Goal: Contribute content: Contribute content

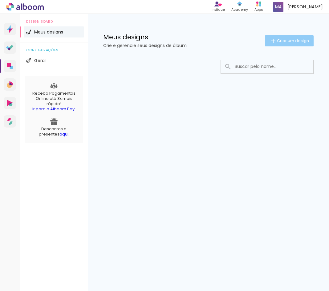
click at [296, 40] on span "Criar um design" at bounding box center [293, 41] width 32 height 4
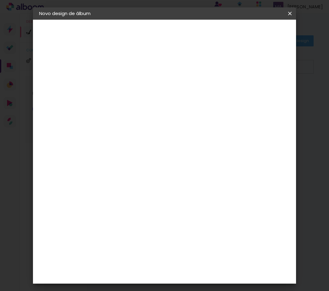
click at [140, 84] on input at bounding box center [140, 83] width 0 height 10
type input "[PERSON_NAME] 15 ANOS"
type paper-input "[PERSON_NAME] 15 ANOS"
click at [0, 0] on slot "Avançar" at bounding box center [0, 0] width 0 height 0
click at [247, 129] on div "Sugerir uma encadernadora" at bounding box center [228, 128] width 38 height 10
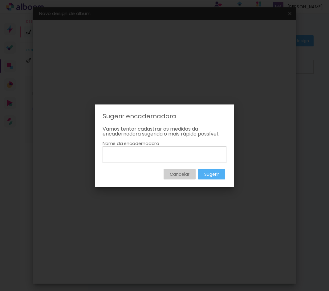
click at [154, 158] on input at bounding box center [164, 154] width 119 height 10
type input "FACICOLOR"
type paper-input "FACICOLOR"
click at [0, 0] on slot "Sugerir" at bounding box center [0, 0] width 0 height 0
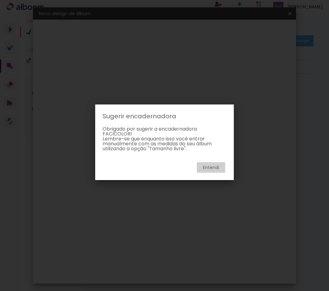
click at [0, 0] on slot "Entendi" at bounding box center [0, 0] width 0 height 0
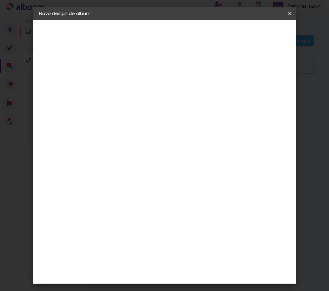
click at [0, 0] on slot "Tamanho Livre" at bounding box center [0, 0] width 0 height 0
click at [264, 26] on header "Fornecedor Escolha um fornecedor ou avance com o tamanho livre. Voltar Avançar" at bounding box center [188, 38] width 151 height 37
click at [0, 0] on slot "Avançar" at bounding box center [0, 0] width 0 height 0
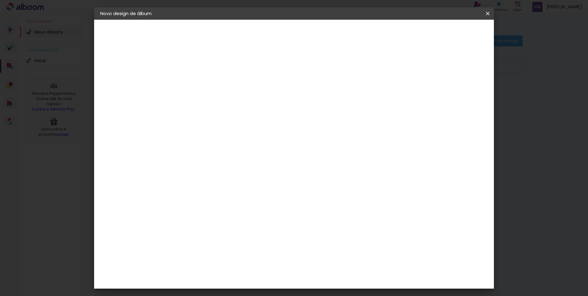
click at [328, 32] on span "Iniciar design" at bounding box center [436, 32] width 28 height 4
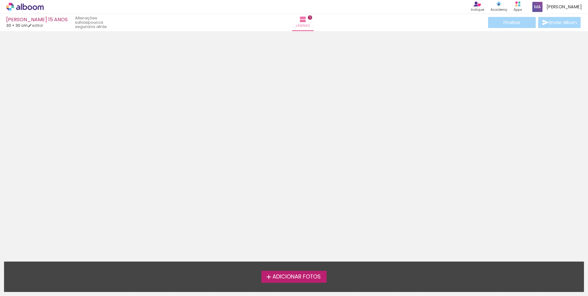
click at [303, 274] on span "Adicionar Fotos" at bounding box center [297, 277] width 48 height 6
click at [0, 0] on input "file" at bounding box center [0, 0] width 0 height 0
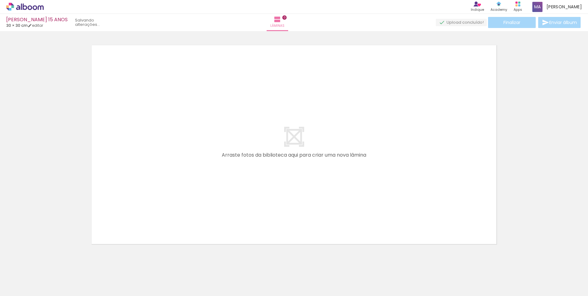
scroll to position [8, 0]
click at [281, 19] on iron-icon at bounding box center [277, 19] width 7 height 7
click at [295, 137] on quentale-layouter at bounding box center [294, 144] width 412 height 206
click at [266, 157] on quentale-layouter at bounding box center [294, 144] width 412 height 206
click at [310, 158] on quentale-layouter at bounding box center [294, 144] width 412 height 206
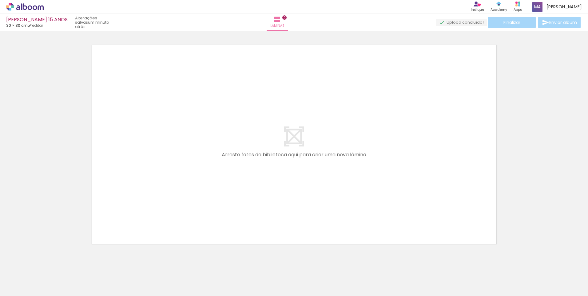
drag, startPoint x: 360, startPoint y: 138, endPoint x: 365, endPoint y: 177, distance: 38.5
click at [328, 177] on quentale-layouter at bounding box center [294, 144] width 412 height 206
click at [328, 22] on div "Finalizar Enviar álbum" at bounding box center [509, 22] width 146 height 11
drag, startPoint x: 281, startPoint y: 142, endPoint x: 311, endPoint y: 162, distance: 35.8
click at [281, 143] on quentale-layouter at bounding box center [294, 144] width 412 height 206
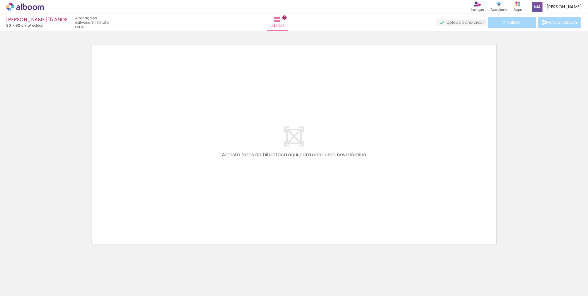
click at [289, 242] on quentale-layouter at bounding box center [294, 144] width 412 height 206
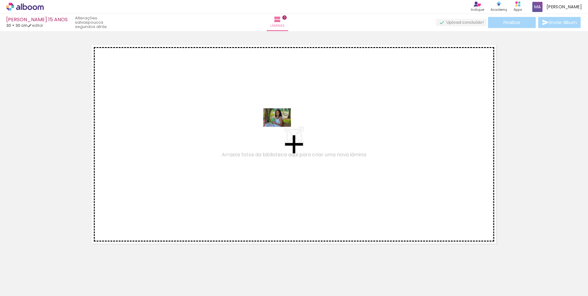
drag, startPoint x: 63, startPoint y: 274, endPoint x: 282, endPoint y: 126, distance: 264.1
click at [282, 126] on quentale-workspace at bounding box center [294, 148] width 588 height 296
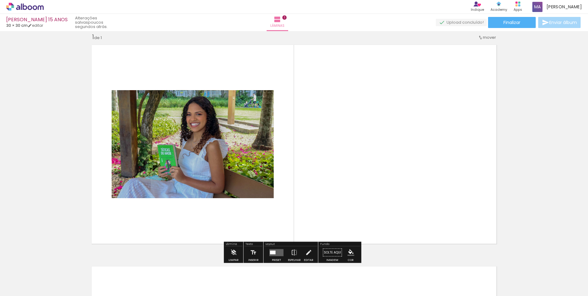
click at [28, 288] on span "Adicionar Fotos" at bounding box center [22, 287] width 18 height 7
click at [0, 0] on input "file" at bounding box center [0, 0] width 0 height 0
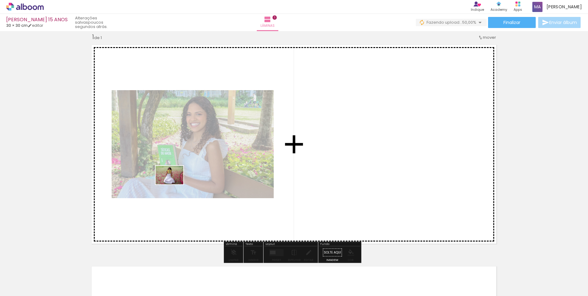
drag, startPoint x: 99, startPoint y: 275, endPoint x: 174, endPoint y: 184, distance: 117.8
click at [174, 184] on quentale-workspace at bounding box center [294, 148] width 588 height 296
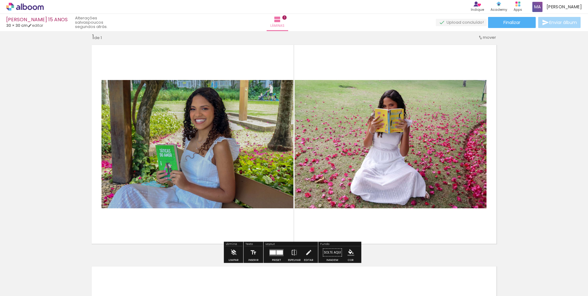
click at [224, 151] on quentale-photo at bounding box center [198, 144] width 192 height 128
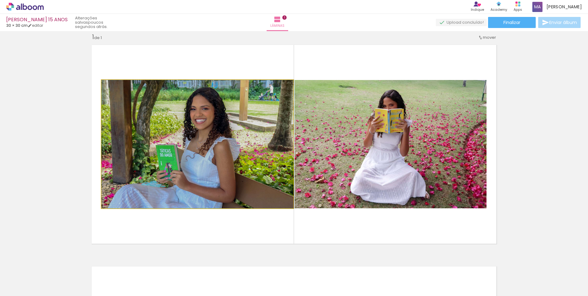
drag, startPoint x: 234, startPoint y: 174, endPoint x: 234, endPoint y: 153, distance: 20.3
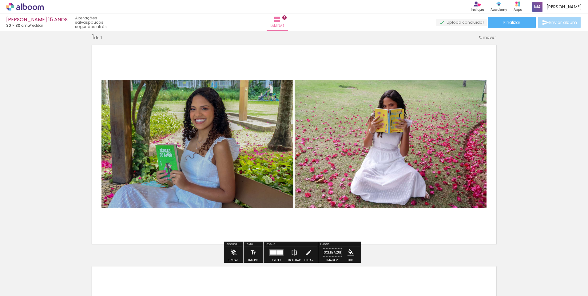
drag, startPoint x: 234, startPoint y: 154, endPoint x: 216, endPoint y: 134, distance: 26.1
click at [216, 134] on quentale-photo at bounding box center [198, 144] width 192 height 128
click at [29, 286] on span "Adicionar Fotos" at bounding box center [22, 287] width 18 height 7
click at [0, 0] on input "file" at bounding box center [0, 0] width 0 height 0
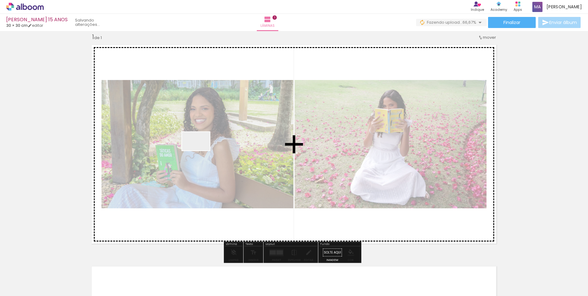
drag, startPoint x: 137, startPoint y: 278, endPoint x: 201, endPoint y: 153, distance: 141.0
click at [201, 151] on quentale-workspace at bounding box center [294, 148] width 588 height 296
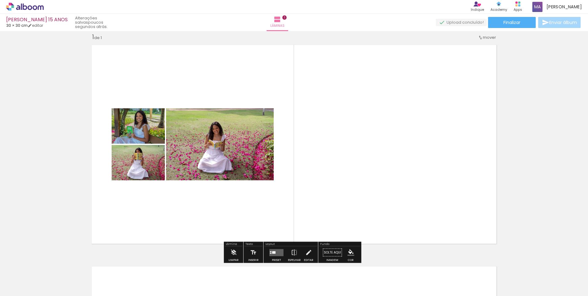
click at [25, 284] on span "Adicionar Fotos" at bounding box center [22, 287] width 18 height 7
click at [0, 0] on input "file" at bounding box center [0, 0] width 0 height 0
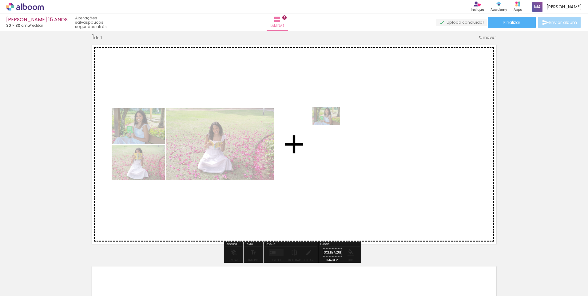
drag, startPoint x: 62, startPoint y: 278, endPoint x: 331, endPoint y: 125, distance: 308.8
click at [328, 125] on quentale-workspace at bounding box center [294, 148] width 588 height 296
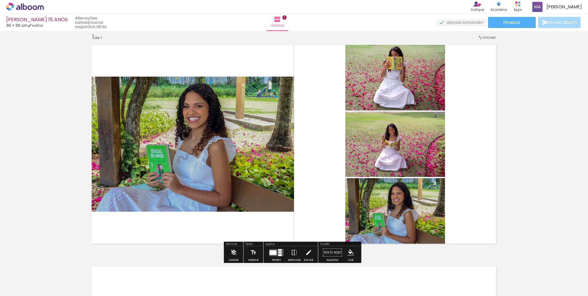
click at [194, 110] on quentale-photo at bounding box center [191, 144] width 206 height 135
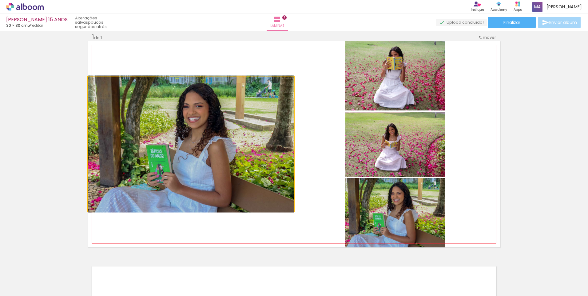
click at [104, 82] on div at bounding box center [103, 83] width 10 height 10
click at [91, 83] on iron-icon at bounding box center [94, 83] width 6 height 6
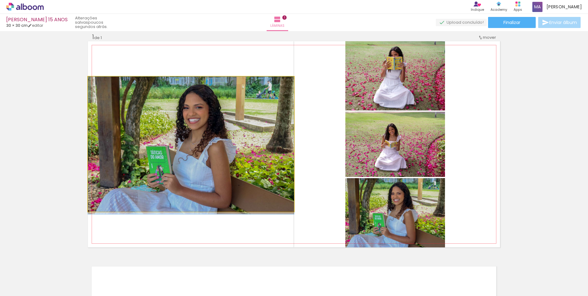
drag, startPoint x: 90, startPoint y: 83, endPoint x: 102, endPoint y: 86, distance: 12.3
drag, startPoint x: 149, startPoint y: 114, endPoint x: 165, endPoint y: 114, distance: 15.7
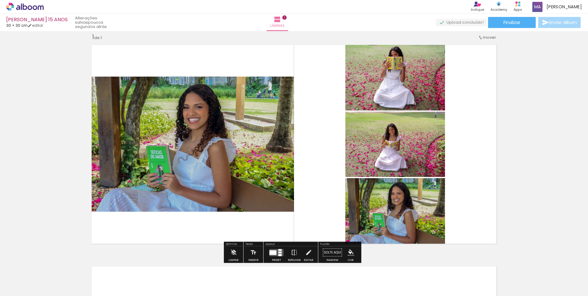
click at [181, 163] on quentale-photo at bounding box center [191, 144] width 206 height 135
click at [327, 252] on paper-button "Solte aqui Imagem" at bounding box center [333, 254] width 22 height 16
click at [25, 287] on span "Adicionar Fotos" at bounding box center [22, 287] width 18 height 7
click at [0, 0] on input "file" at bounding box center [0, 0] width 0 height 0
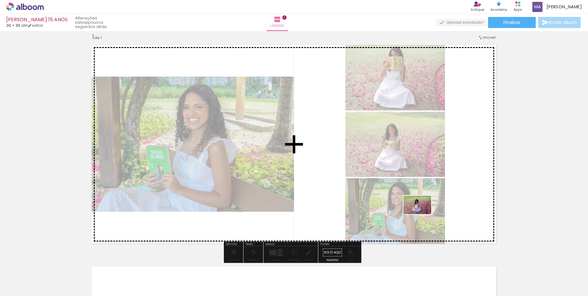
drag, startPoint x: 206, startPoint y: 278, endPoint x: 422, endPoint y: 214, distance: 225.7
click at [328, 214] on quentale-workspace at bounding box center [294, 148] width 588 height 296
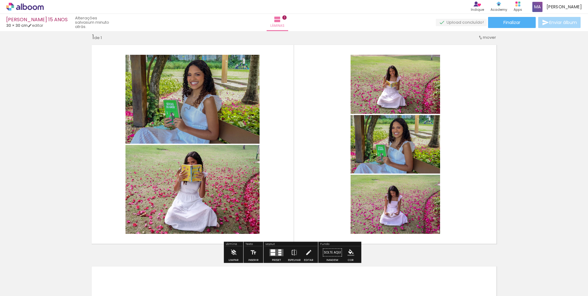
click at [204, 170] on quentale-photo at bounding box center [193, 189] width 134 height 89
click at [328, 251] on iron-icon "color picker" at bounding box center [351, 252] width 7 height 7
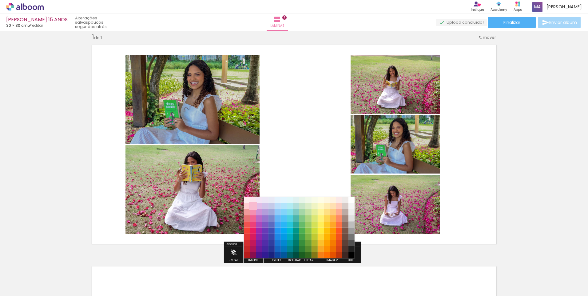
click at [254, 205] on paper-item "#f8bbd0" at bounding box center [253, 206] width 6 height 6
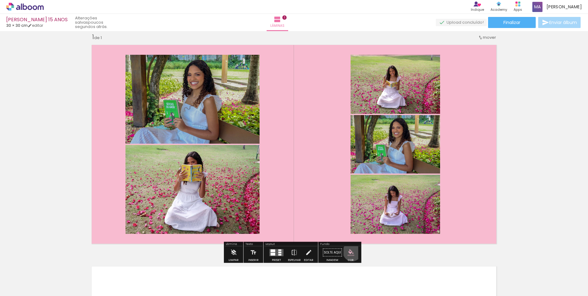
click at [328, 252] on iron-icon "color picker" at bounding box center [351, 252] width 7 height 7
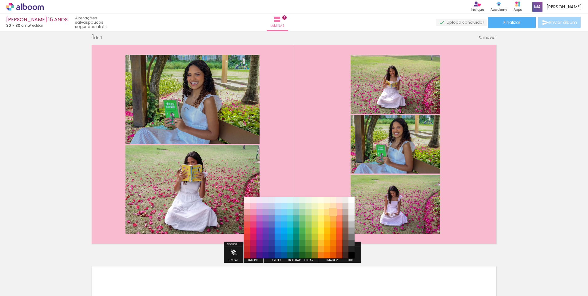
click at [328, 212] on paper-item "#ffcc80" at bounding box center [333, 212] width 6 height 6
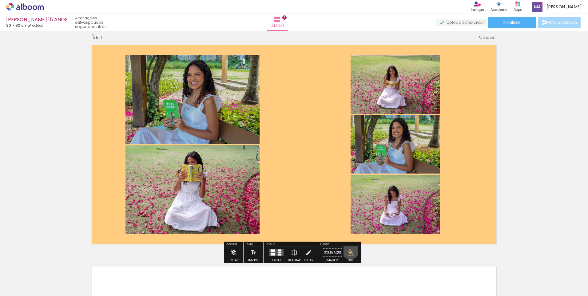
click at [328, 251] on iron-icon "color picker" at bounding box center [351, 252] width 7 height 7
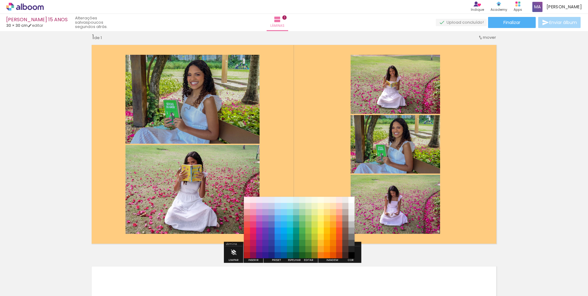
click at [283, 200] on paper-item "#e1f5fe" at bounding box center [284, 200] width 6 height 6
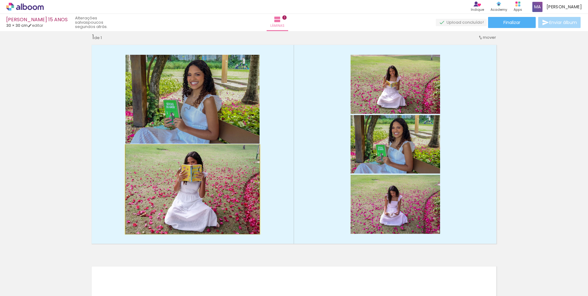
click at [212, 180] on quentale-photo at bounding box center [193, 189] width 134 height 89
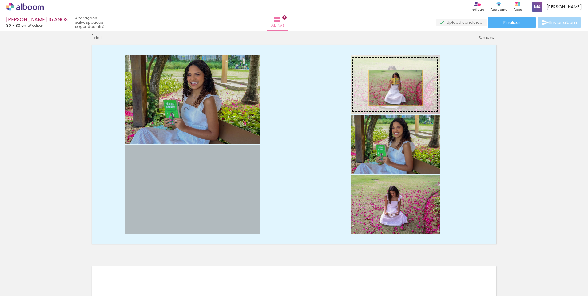
drag, startPoint x: 216, startPoint y: 182, endPoint x: 394, endPoint y: 88, distance: 201.2
click at [0, 0] on slot at bounding box center [0, 0] width 0 height 0
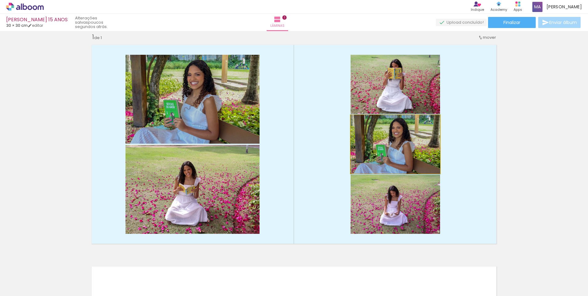
click at [328, 146] on quentale-photo at bounding box center [396, 144] width 90 height 58
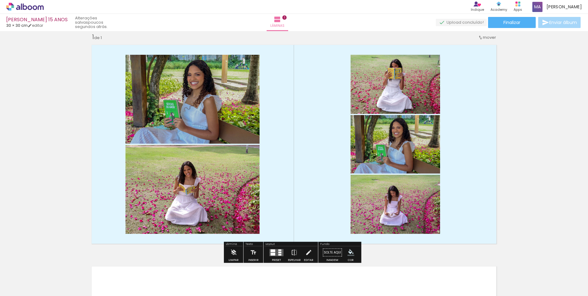
click at [328, 36] on span "mover" at bounding box center [489, 37] width 13 height 6
click at [328, 157] on quentale-photo at bounding box center [396, 144] width 90 height 58
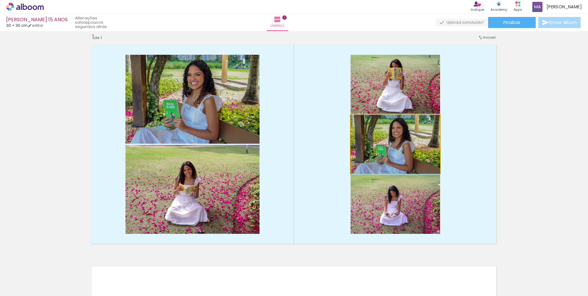
click at [328, 161] on quentale-photo at bounding box center [396, 144] width 90 height 58
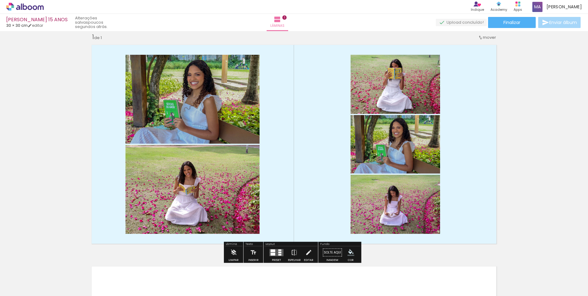
click at [328, 123] on div "Largura Cor" at bounding box center [413, 121] width 11 height 9
click at [328, 119] on div at bounding box center [413, 121] width 7 height 6
click at [328, 144] on paper-item at bounding box center [413, 144] width 11 height 4
click at [328, 149] on paper-item at bounding box center [413, 149] width 11 height 4
click at [328, 138] on paper-item at bounding box center [413, 136] width 11 height 4
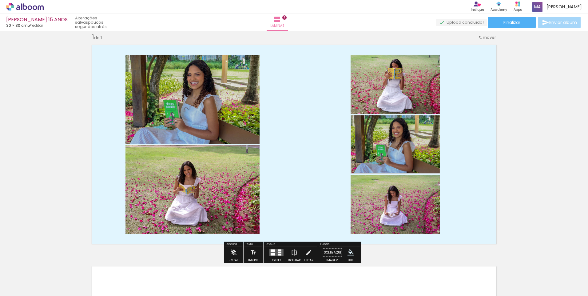
click at [328, 134] on paper-item at bounding box center [413, 136] width 11 height 4
click at [328, 144] on paper-item at bounding box center [413, 144] width 11 height 4
click at [328, 140] on paper-item at bounding box center [413, 140] width 11 height 4
click at [328, 135] on paper-item at bounding box center [413, 136] width 11 height 4
click at [328, 130] on paper-item at bounding box center [413, 132] width 11 height 4
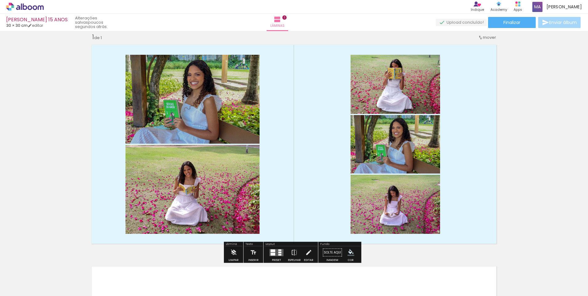
click at [0, 0] on slot "P&B" at bounding box center [0, 0] width 0 height 0
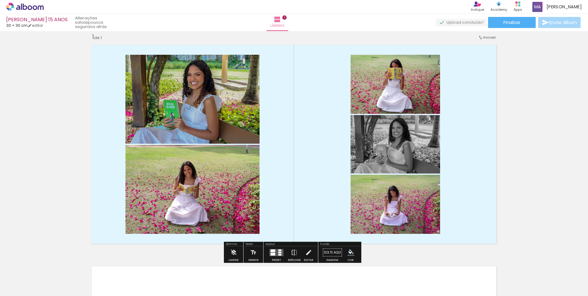
click at [0, 0] on slot "P&B" at bounding box center [0, 0] width 0 height 0
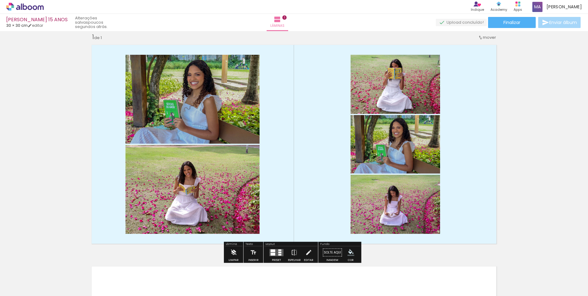
click at [230, 253] on iron-icon at bounding box center [233, 252] width 7 height 12
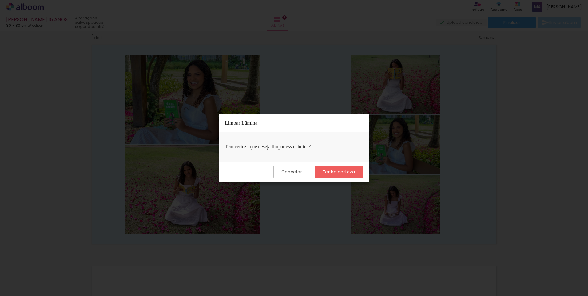
click at [0, 0] on slot "Tenho certeza" at bounding box center [0, 0] width 0 height 0
click at [328, 186] on iron-overlay-backdrop at bounding box center [294, 148] width 588 height 296
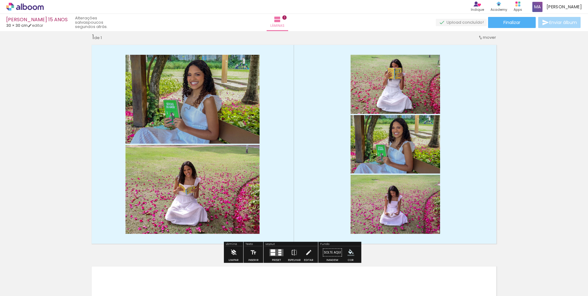
click at [233, 248] on iron-icon at bounding box center [233, 252] width 7 height 12
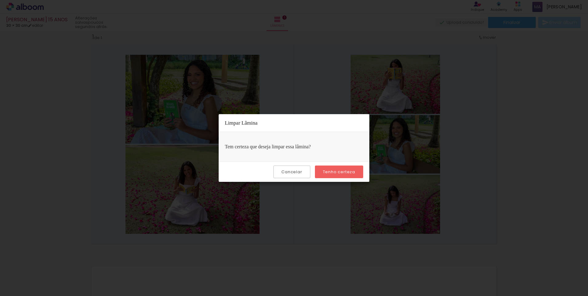
click at [0, 0] on slot "Tenho certeza" at bounding box center [0, 0] width 0 height 0
click at [239, 123] on div "Limpar Lâmina" at bounding box center [294, 123] width 151 height 18
click at [0, 0] on slot "Tenho certeza" at bounding box center [0, 0] width 0 height 0
click at [328, 149] on iron-overlay-backdrop at bounding box center [294, 148] width 588 height 296
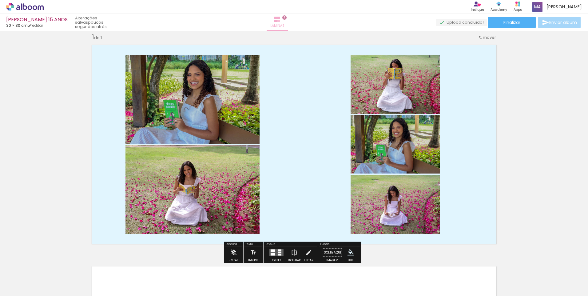
click at [281, 21] on iron-icon at bounding box center [277, 19] width 7 height 7
click at [328, 128] on div "Inserir lâmina 1 de 1" at bounding box center [294, 247] width 588 height 443
click at [328, 36] on span "mover" at bounding box center [489, 37] width 13 height 6
click at [236, 250] on iron-icon at bounding box center [233, 252] width 7 height 12
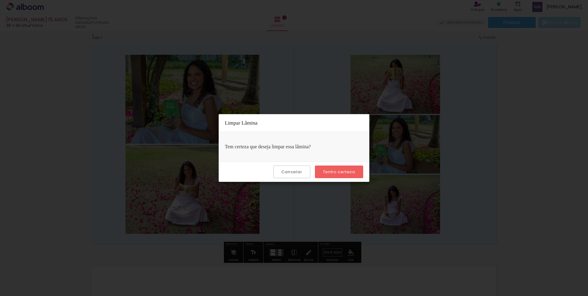
click at [0, 0] on slot "Tenho certeza" at bounding box center [0, 0] width 0 height 0
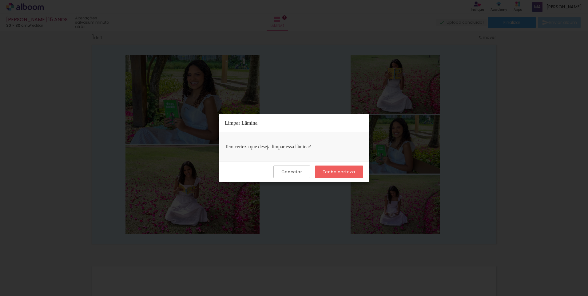
click at [308, 171] on paper-button "Cancelar" at bounding box center [292, 172] width 37 height 13
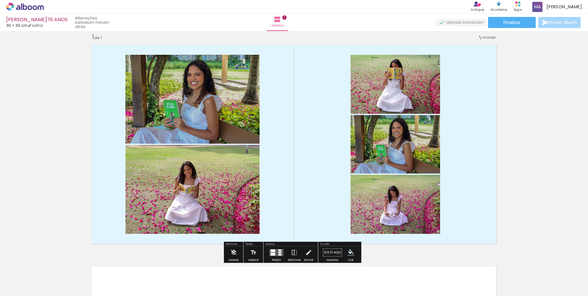
click at [328, 159] on quentale-layouter at bounding box center [294, 144] width 412 height 206
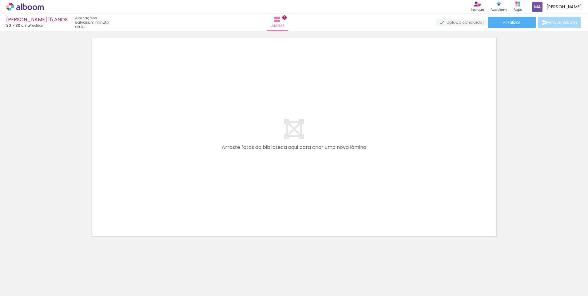
scroll to position [238, 0]
click at [20, 288] on span "Adicionar Fotos" at bounding box center [22, 287] width 18 height 7
click at [0, 0] on input "file" at bounding box center [0, 0] width 0 height 0
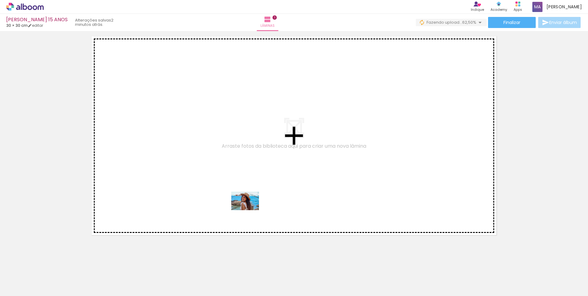
drag, startPoint x: 239, startPoint y: 279, endPoint x: 250, endPoint y: 210, distance: 69.4
click at [250, 210] on quentale-workspace at bounding box center [294, 148] width 588 height 296
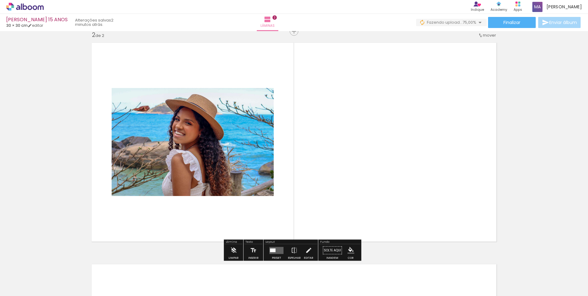
scroll to position [229, 0]
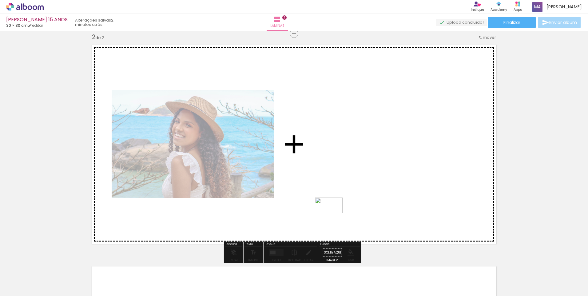
drag, startPoint x: 307, startPoint y: 275, endPoint x: 334, endPoint y: 216, distance: 64.9
click at [328, 216] on quentale-workspace at bounding box center [294, 148] width 588 height 296
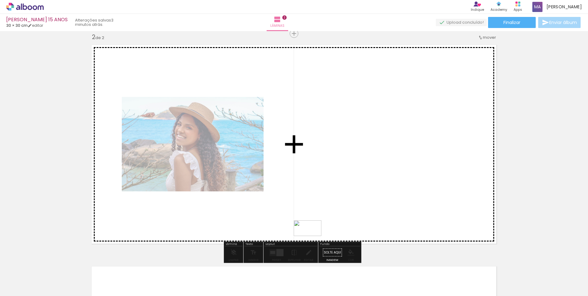
drag, startPoint x: 279, startPoint y: 277, endPoint x: 312, endPoint y: 239, distance: 50.8
click at [312, 239] on quentale-workspace at bounding box center [294, 148] width 588 height 296
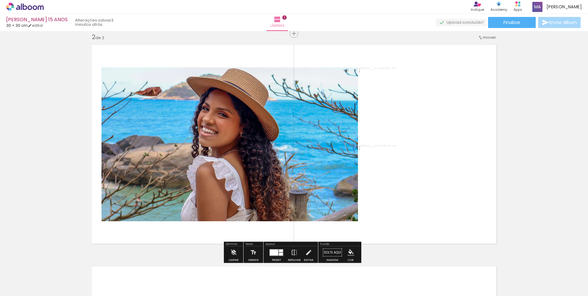
click at [223, 127] on quentale-photo at bounding box center [230, 144] width 257 height 154
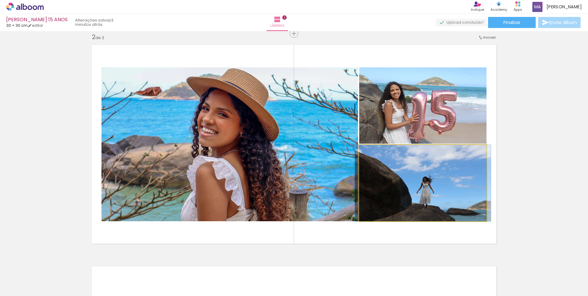
click at [328, 179] on quentale-photo at bounding box center [422, 183] width 127 height 76
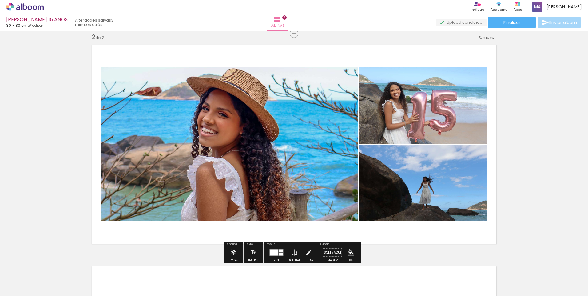
drag, startPoint x: 411, startPoint y: 178, endPoint x: 541, endPoint y: 143, distance: 135.2
click at [328, 143] on div "Inserir lâmina 1 de 2 Inserir lâmina 2 de 2" at bounding box center [294, 136] width 588 height 665
click at [328, 36] on span "mover" at bounding box center [489, 37] width 13 height 6
click at [328, 46] on span "Posição atual:" at bounding box center [467, 47] width 28 height 10
click at [328, 46] on paper-item "Posição atual: 2" at bounding box center [471, 47] width 47 height 10
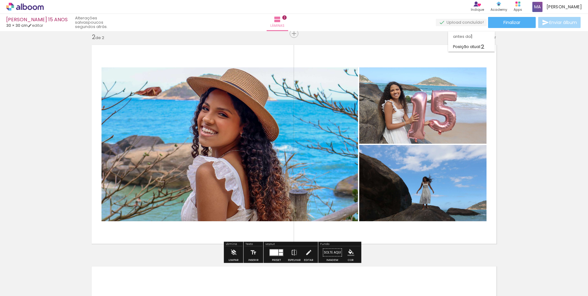
click at [328, 163] on quentale-photo at bounding box center [422, 183] width 127 height 76
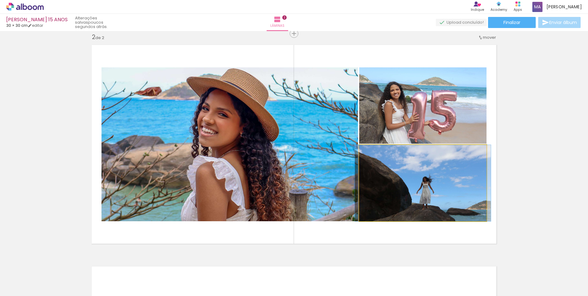
click at [328, 162] on quentale-photo at bounding box center [422, 183] width 127 height 76
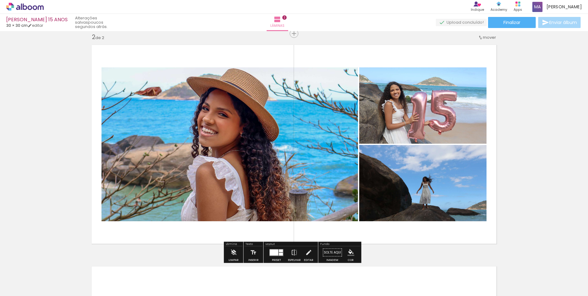
click at [328, 37] on span "mover" at bounding box center [489, 37] width 13 height 6
click at [21, 291] on span "Adicionar Fotos" at bounding box center [22, 287] width 18 height 7
click at [0, 0] on input "file" at bounding box center [0, 0] width 0 height 0
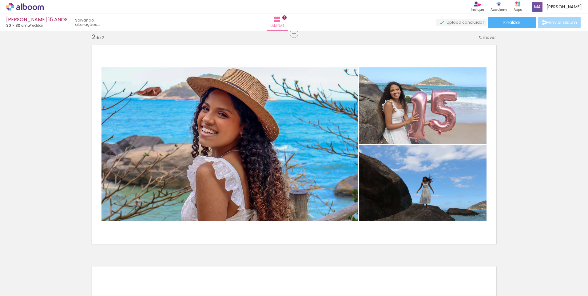
scroll to position [0, 0]
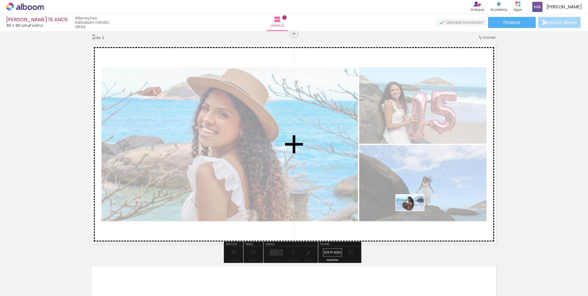
drag, startPoint x: 359, startPoint y: 267, endPoint x: 415, endPoint y: 213, distance: 77.0
click at [328, 213] on quentale-workspace at bounding box center [294, 148] width 588 height 296
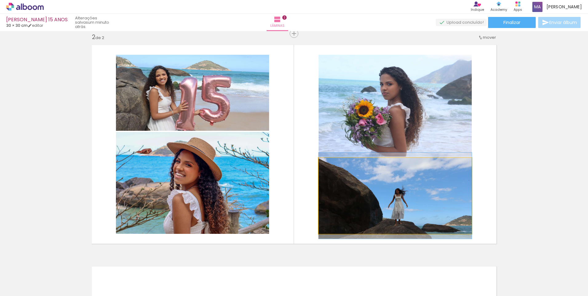
click at [328, 196] on quentale-photo at bounding box center [395, 196] width 153 height 76
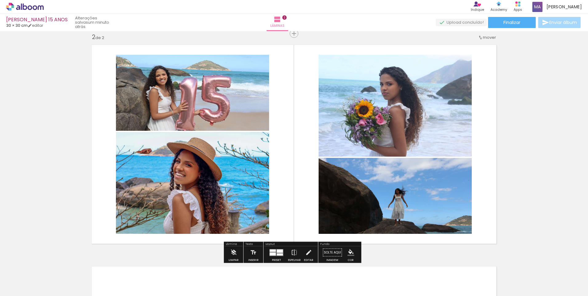
drag, startPoint x: 409, startPoint y: 196, endPoint x: 518, endPoint y: 221, distance: 112.7
click at [328, 221] on div "Inserir lâmina 1 de 2 Inserir lâmina 2 de 2" at bounding box center [294, 136] width 588 height 665
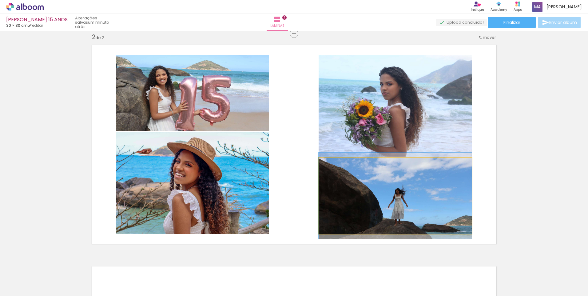
click at [328, 175] on quentale-photo at bounding box center [395, 196] width 153 height 76
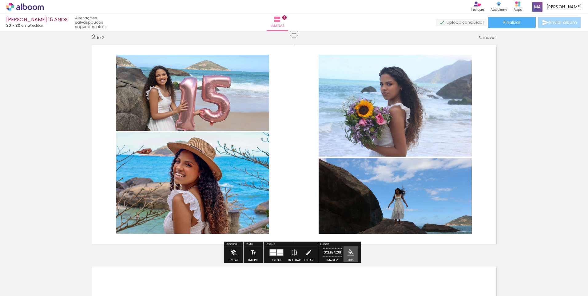
click at [328, 253] on iron-icon "color picker" at bounding box center [351, 252] width 7 height 7
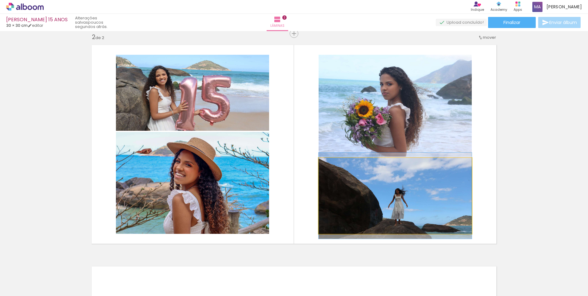
click at [328, 206] on quentale-photo at bounding box center [395, 196] width 153 height 76
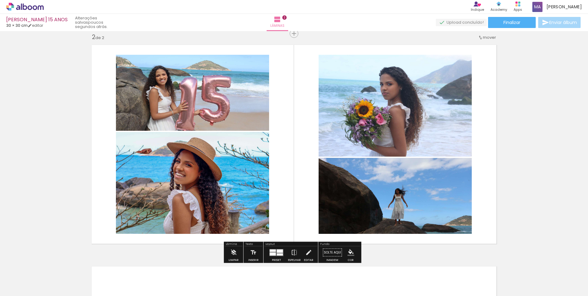
click at [328, 206] on quentale-photo at bounding box center [395, 196] width 153 height 76
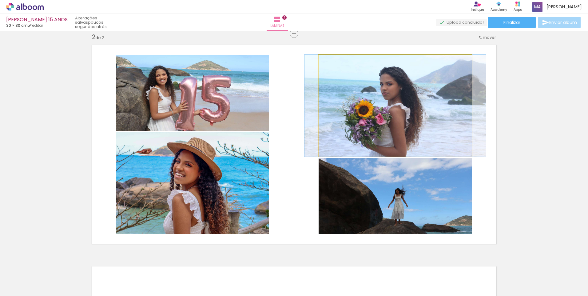
click at [328, 61] on div at bounding box center [333, 61] width 6 height 6
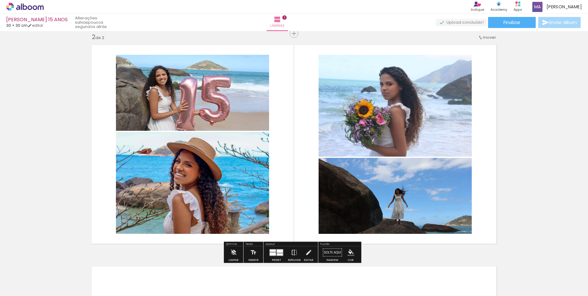
click at [328, 61] on div at bounding box center [345, 61] width 24 height 10
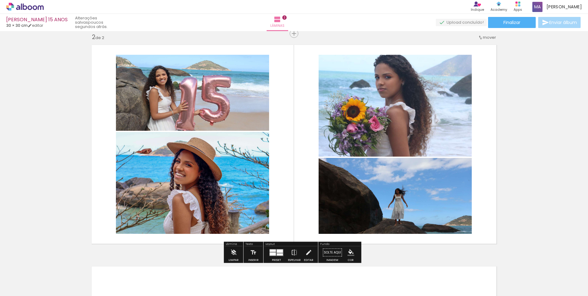
click at [328, 62] on div at bounding box center [341, 61] width 10 height 10
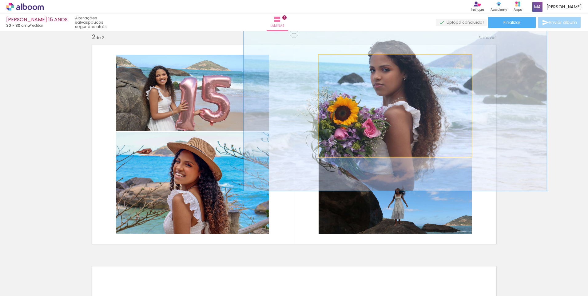
click at [328, 61] on div at bounding box center [345, 61] width 24 height 10
drag, startPoint x: 348, startPoint y: 61, endPoint x: 348, endPoint y: 96, distance: 35.1
click at [328, 96] on quentale-photo at bounding box center [395, 106] width 153 height 102
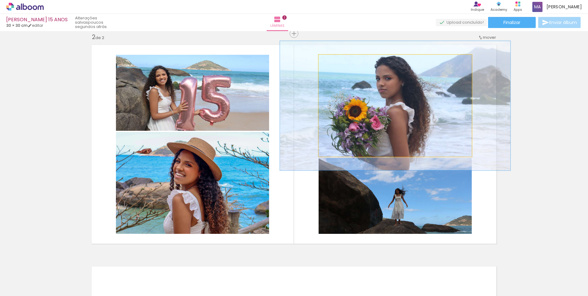
drag, startPoint x: 346, startPoint y: 62, endPoint x: 337, endPoint y: 64, distance: 9.9
type paper-slider "127"
click at [328, 64] on div at bounding box center [340, 61] width 10 height 10
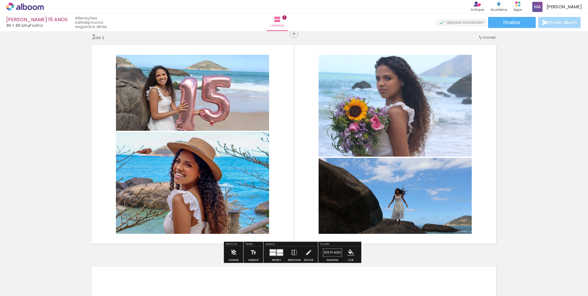
click at [328, 79] on div "Inserir lâmina 1 de 2 Inserir lâmina 2 de 2" at bounding box center [294, 136] width 588 height 665
click at [328, 86] on quentale-layouter at bounding box center [294, 144] width 412 height 206
drag, startPoint x: 381, startPoint y: 207, endPoint x: 394, endPoint y: 184, distance: 25.8
click at [328, 184] on quentale-photo at bounding box center [395, 196] width 153 height 76
drag, startPoint x: 397, startPoint y: 185, endPoint x: 385, endPoint y: 192, distance: 13.4
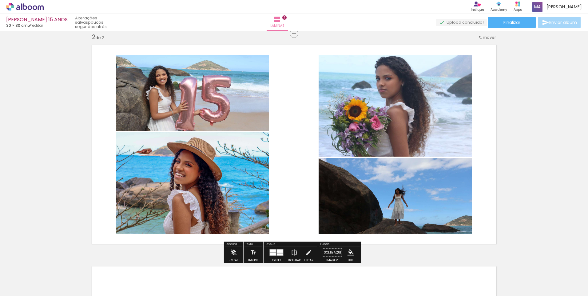
click at [328, 192] on quentale-photo at bounding box center [395, 196] width 153 height 76
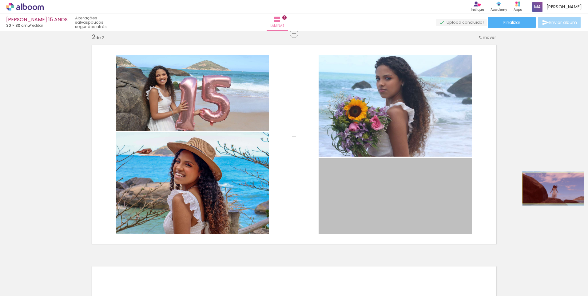
drag, startPoint x: 385, startPoint y: 192, endPoint x: 551, endPoint y: 188, distance: 165.9
click at [328, 188] on div "Inserir lâmina 1 de 2 Inserir lâmina 2 de 2" at bounding box center [294, 136] width 588 height 665
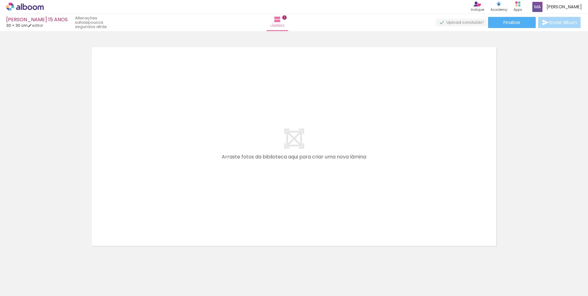
scroll to position [450, 0]
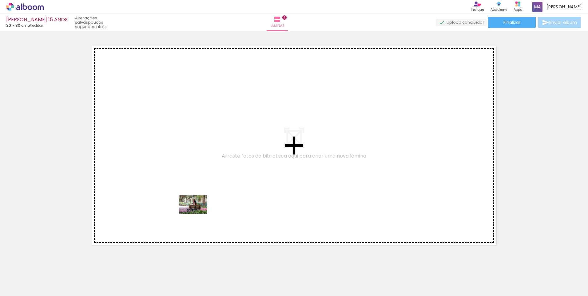
drag, startPoint x: 177, startPoint y: 282, endPoint x: 198, endPoint y: 214, distance: 71.1
click at [198, 214] on quentale-workspace at bounding box center [294, 148] width 588 height 296
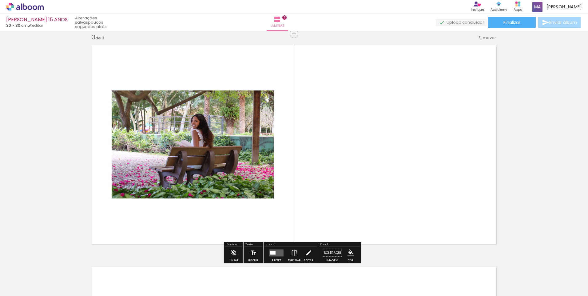
scroll to position [451, 0]
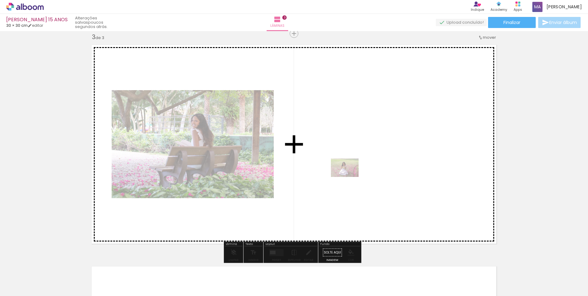
drag, startPoint x: 140, startPoint y: 278, endPoint x: 350, endPoint y: 177, distance: 232.8
click at [328, 177] on quentale-workspace at bounding box center [294, 148] width 588 height 296
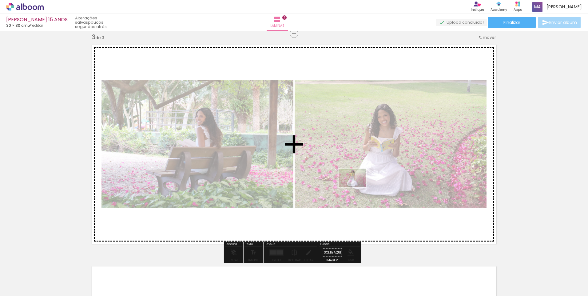
drag, startPoint x: 103, startPoint y: 278, endPoint x: 357, endPoint y: 187, distance: 269.7
click at [328, 187] on quentale-workspace at bounding box center [294, 148] width 588 height 296
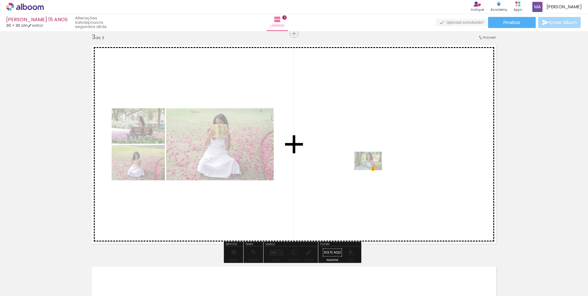
drag, startPoint x: 70, startPoint y: 283, endPoint x: 373, endPoint y: 170, distance: 322.8
click at [328, 170] on quentale-workspace at bounding box center [294, 148] width 588 height 296
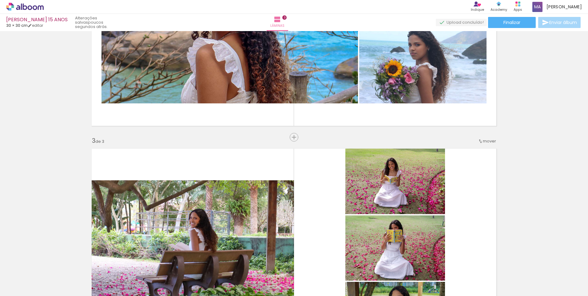
scroll to position [358, 0]
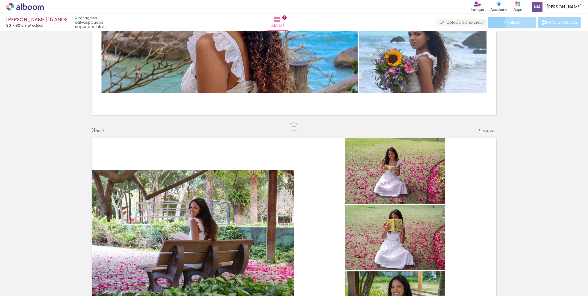
click at [328, 22] on paper-button "Finalizar" at bounding box center [512, 22] width 48 height 11
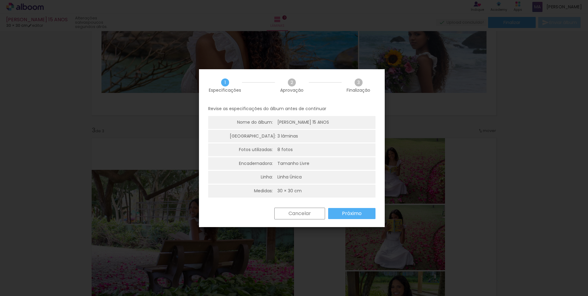
click at [328, 84] on span "3" at bounding box center [359, 82] width 8 height 8
click at [328, 97] on iron-overlay-backdrop at bounding box center [294, 148] width 588 height 296
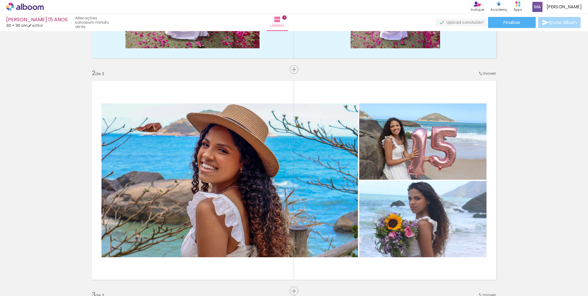
scroll to position [246, 0]
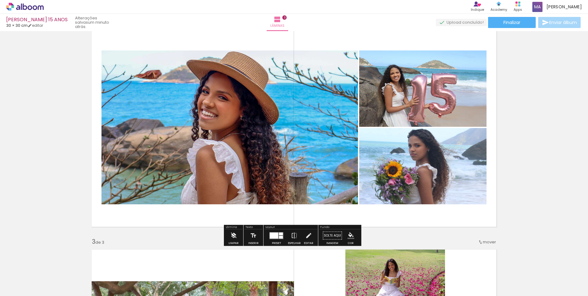
click at [232, 240] on iron-icon at bounding box center [233, 236] width 7 height 12
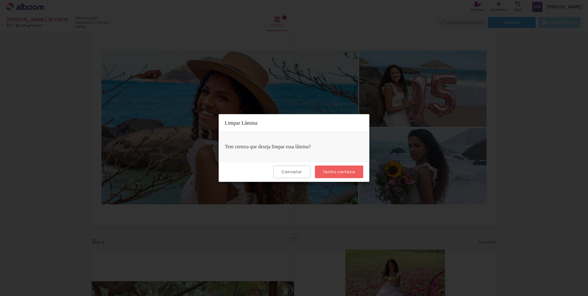
click at [304, 172] on paper-button "Cancelar" at bounding box center [292, 172] width 37 height 13
